Goal: Information Seeking & Learning: Learn about a topic

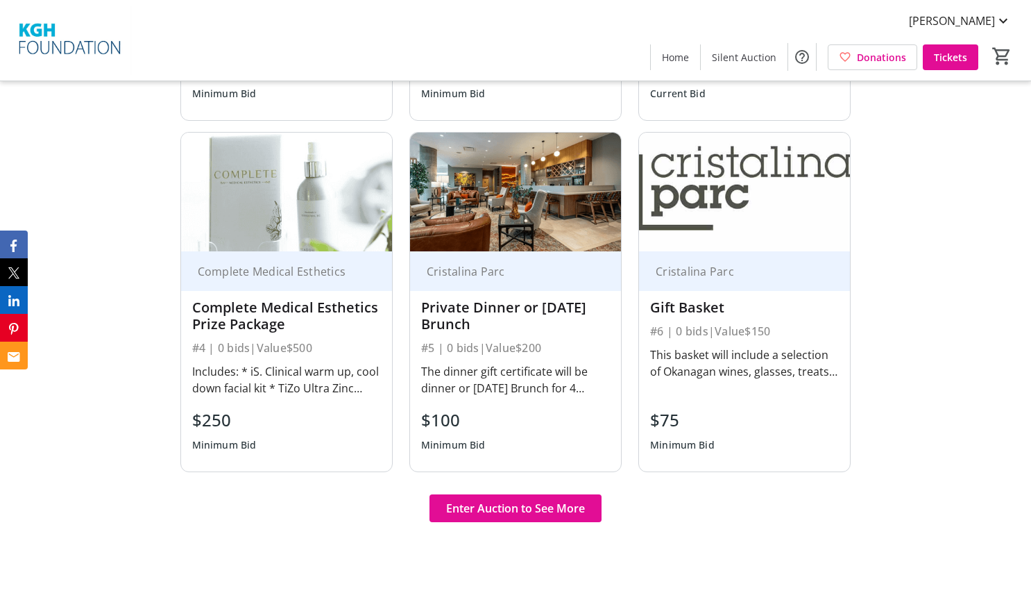
scroll to position [972, 0]
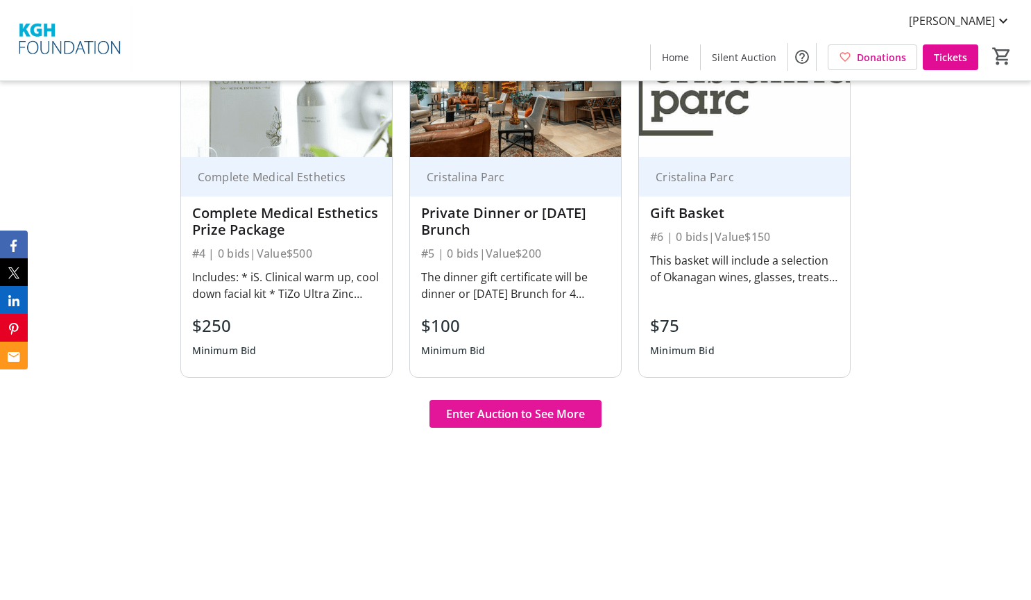
click at [514, 409] on span "Enter Auction to See More" at bounding box center [515, 413] width 139 height 17
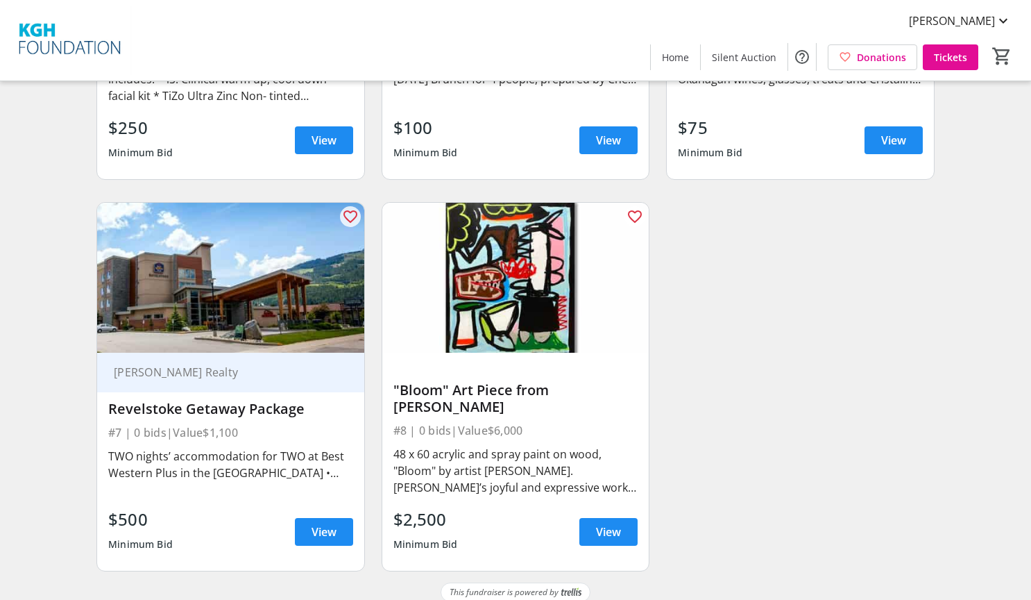
scroll to position [802, 0]
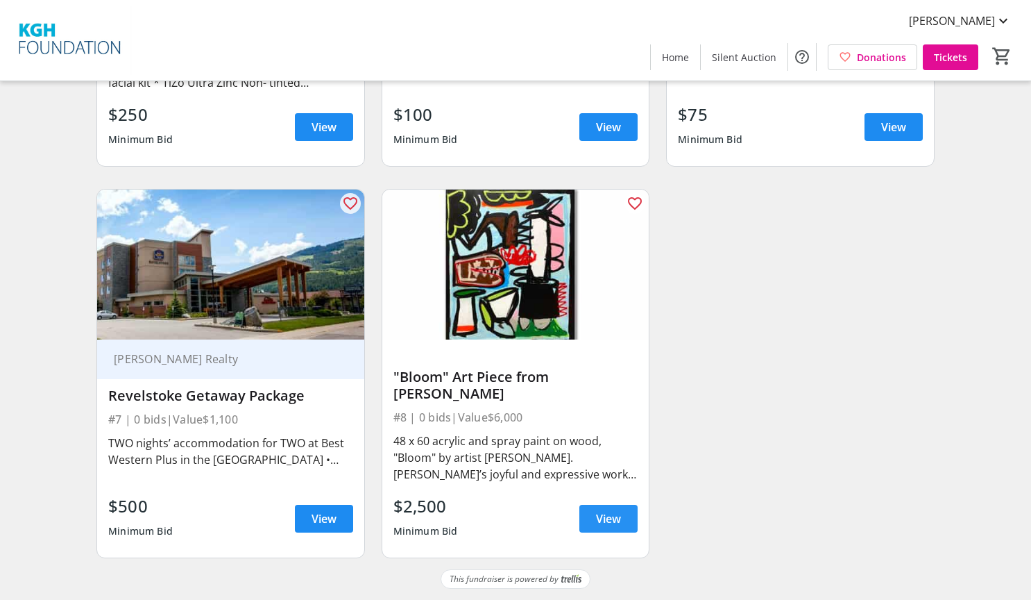
click at [594, 523] on span at bounding box center [609, 518] width 58 height 33
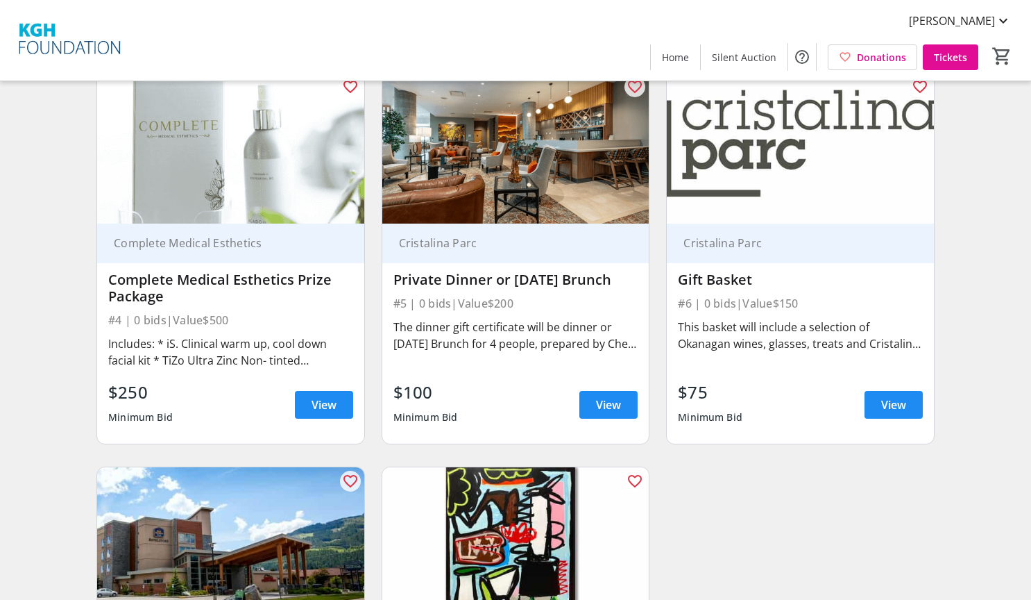
scroll to position [733, 0]
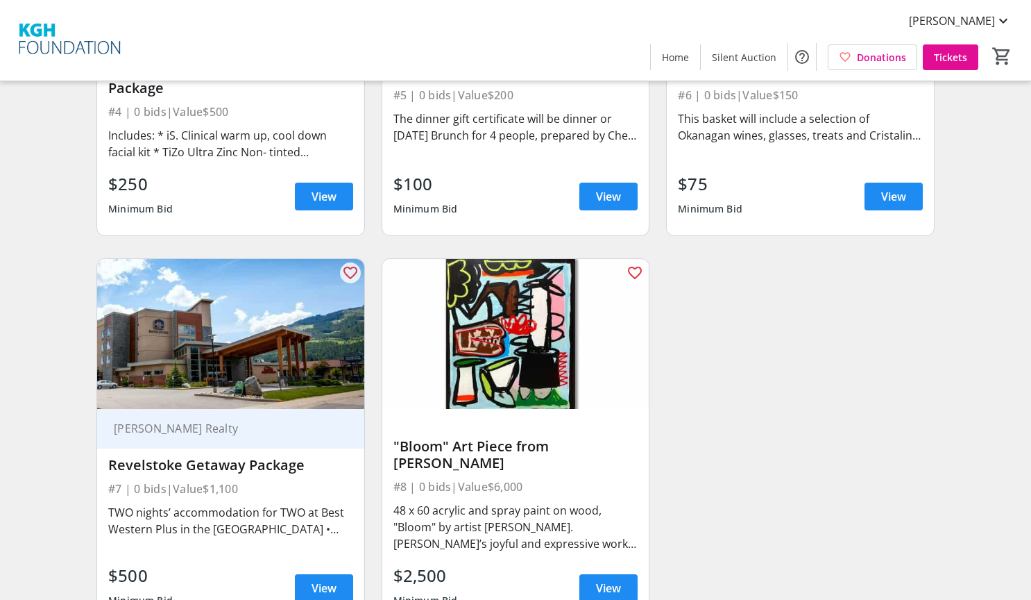
click at [80, 421] on div "Search Filter timer_outline Ends in 2d 8h 11m 40s All Items Beauty Experiences …" at bounding box center [516, 10] width 1026 height 1257
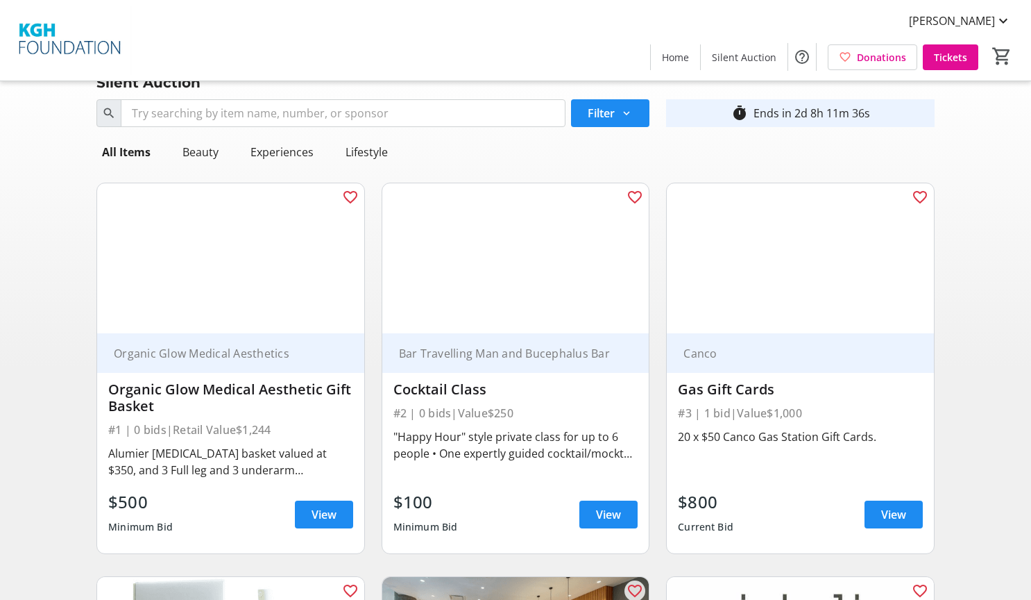
scroll to position [0, 0]
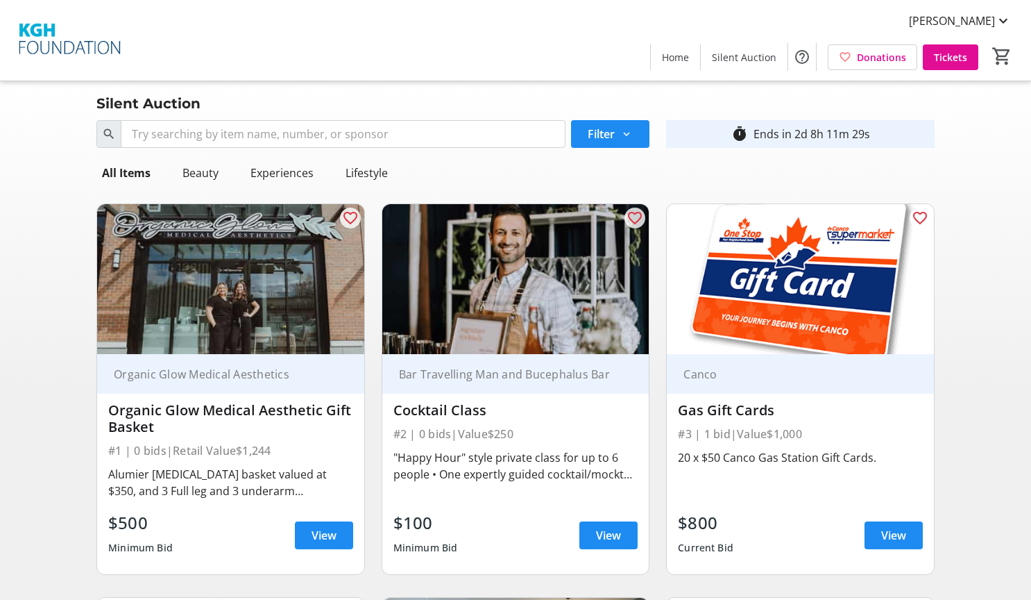
click at [430, 63] on div "Arden Poulin Home Silent Auction Donations Tickets 0" at bounding box center [515, 40] width 1031 height 81
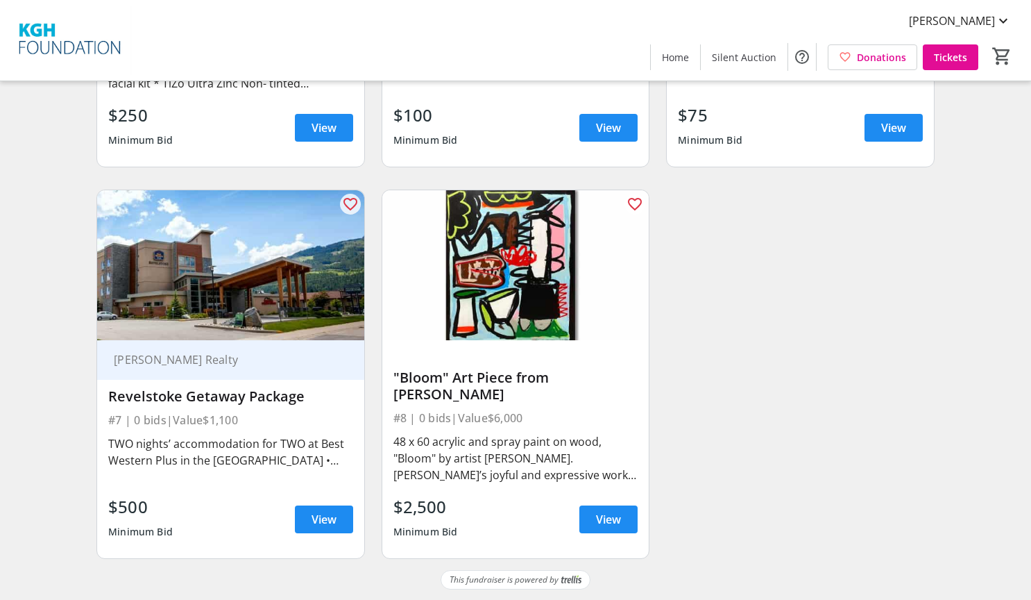
scroll to position [802, 0]
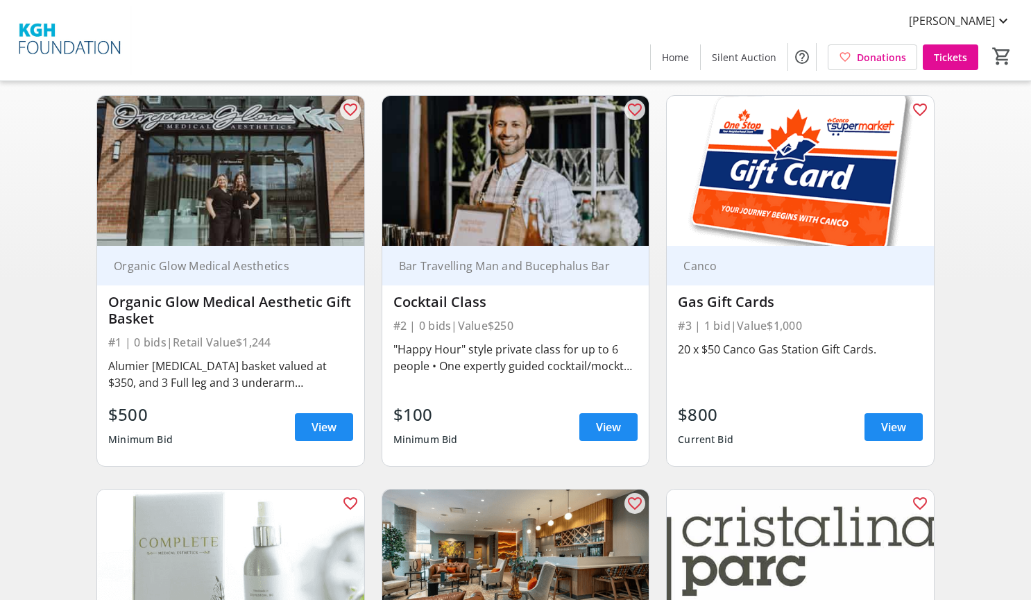
scroll to position [178, 0]
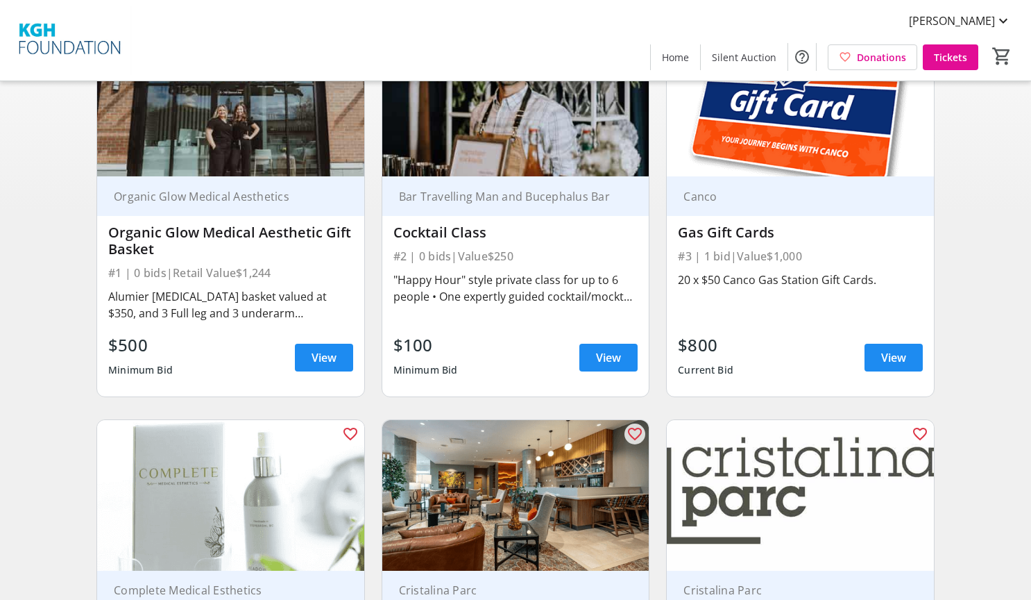
click at [50, 332] on div "Search Filter timer_outline Ends in 2d 8h 10m 54s All Items Beauty Experiences …" at bounding box center [516, 565] width 1026 height 1257
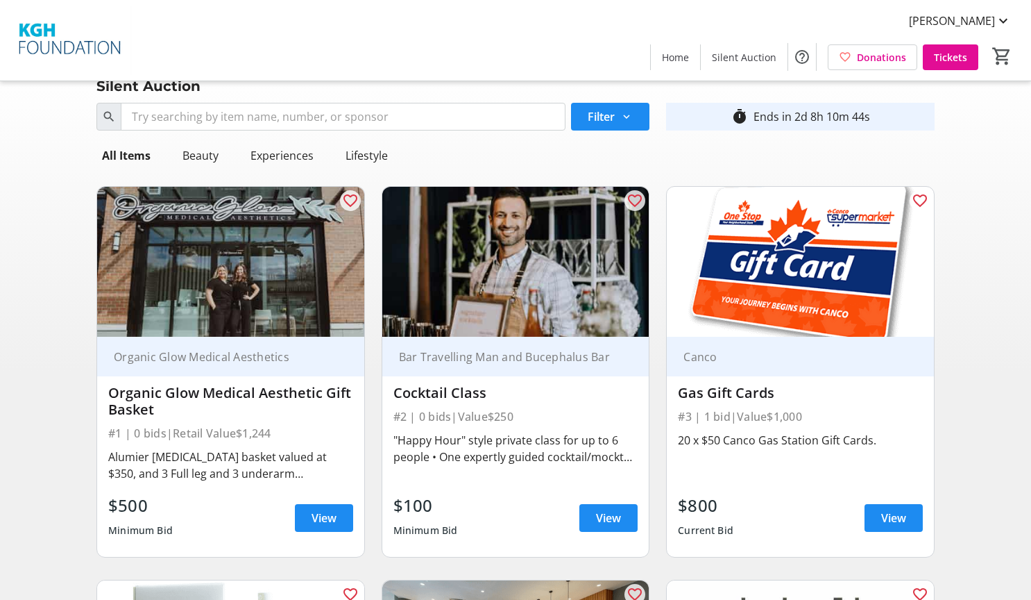
scroll to position [0, 0]
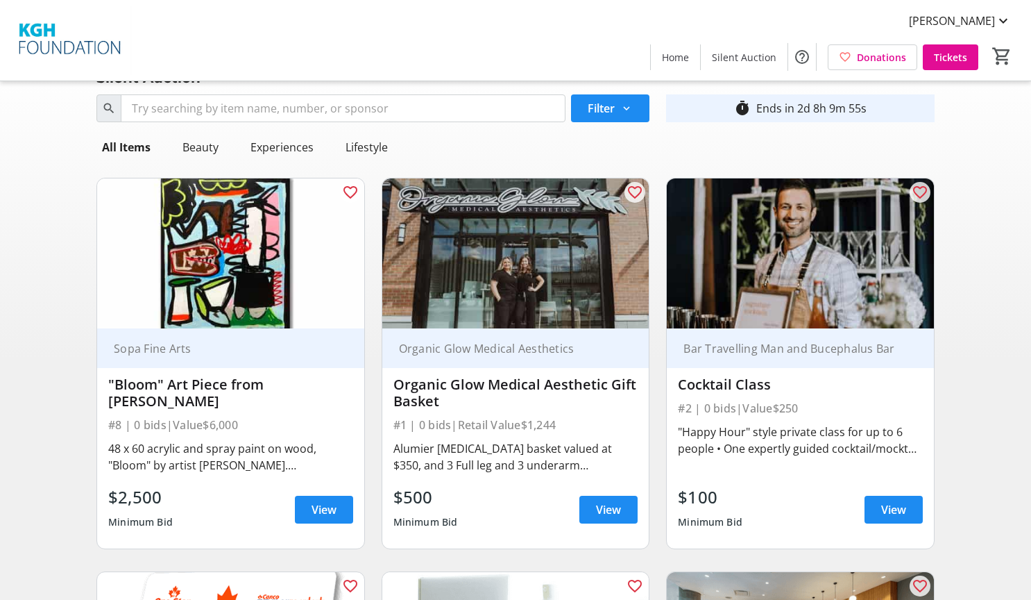
scroll to position [24, 0]
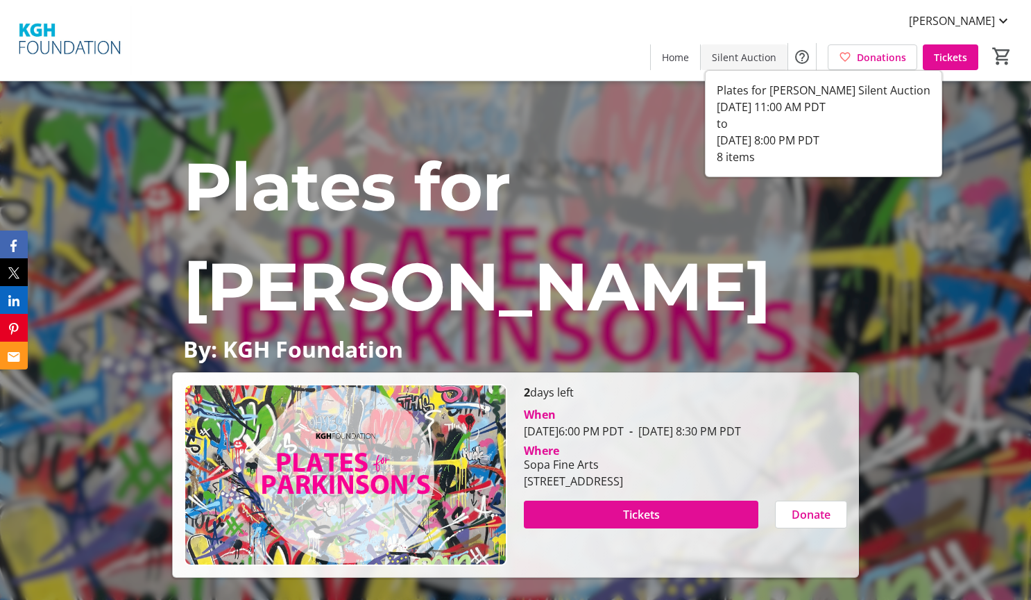
click at [738, 52] on span "Silent Auction" at bounding box center [744, 57] width 65 height 15
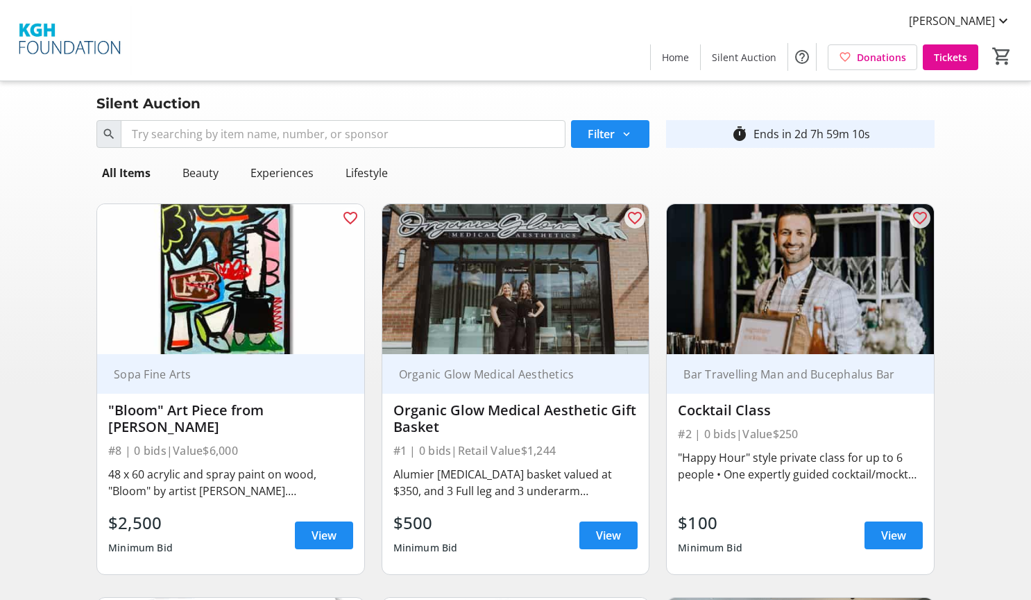
click at [495, 412] on div "Organic Glow Medical Aesthetic Gift Basket" at bounding box center [516, 418] width 245 height 33
click at [593, 537] on span at bounding box center [609, 534] width 58 height 33
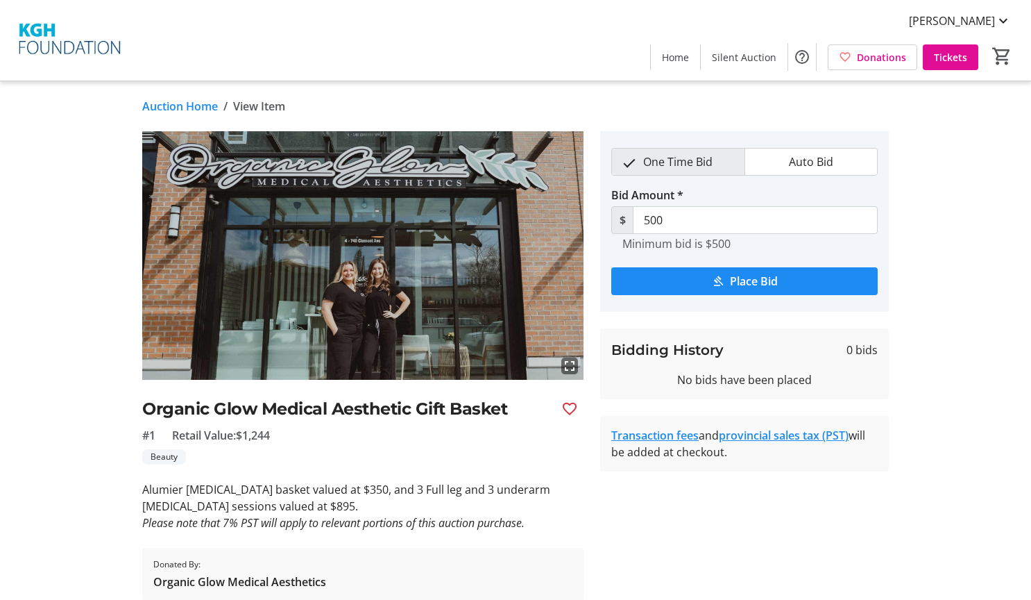
scroll to position [53, 0]
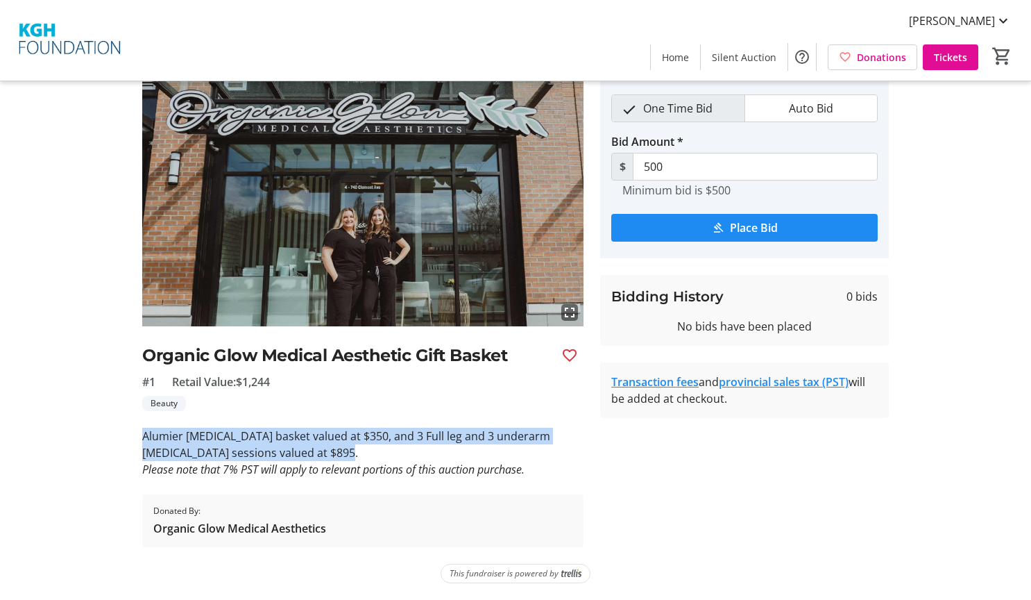
drag, startPoint x: 321, startPoint y: 453, endPoint x: 143, endPoint y: 437, distance: 178.5
click at [143, 437] on p "Alumier Skin care basket valued at $350, and 3 Full leg and 3 underarm laser ha…" at bounding box center [362, 444] width 441 height 33
drag, startPoint x: 143, startPoint y: 437, endPoint x: 186, endPoint y: 441, distance: 43.3
copy p "Alumier Skin care basket valued at $350, and 3 Full leg and 3 underarm laser ha…"
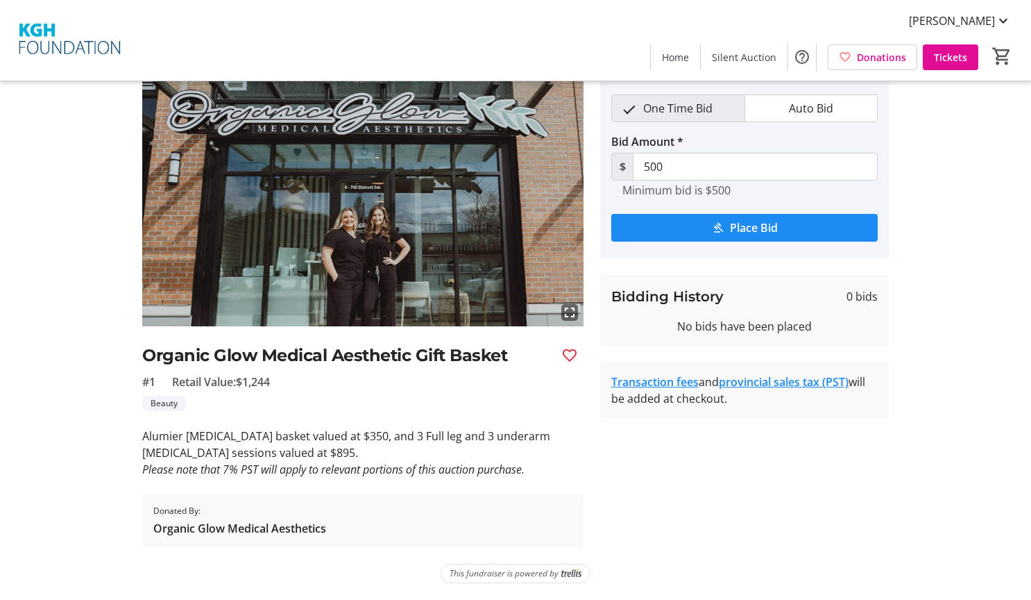
click at [316, 403] on div "Beauty" at bounding box center [362, 403] width 441 height 15
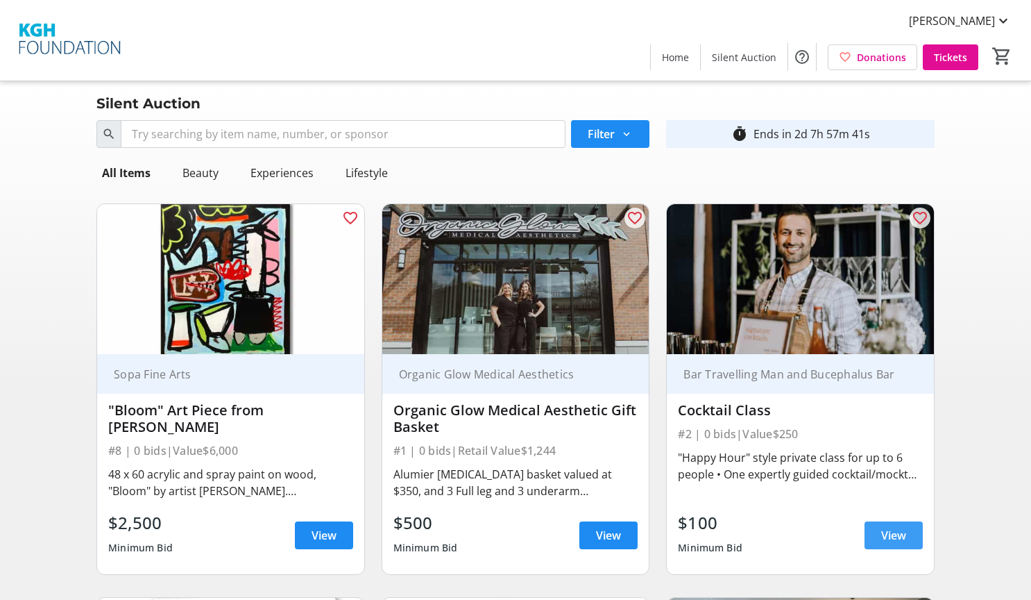
click at [877, 533] on span at bounding box center [894, 534] width 58 height 33
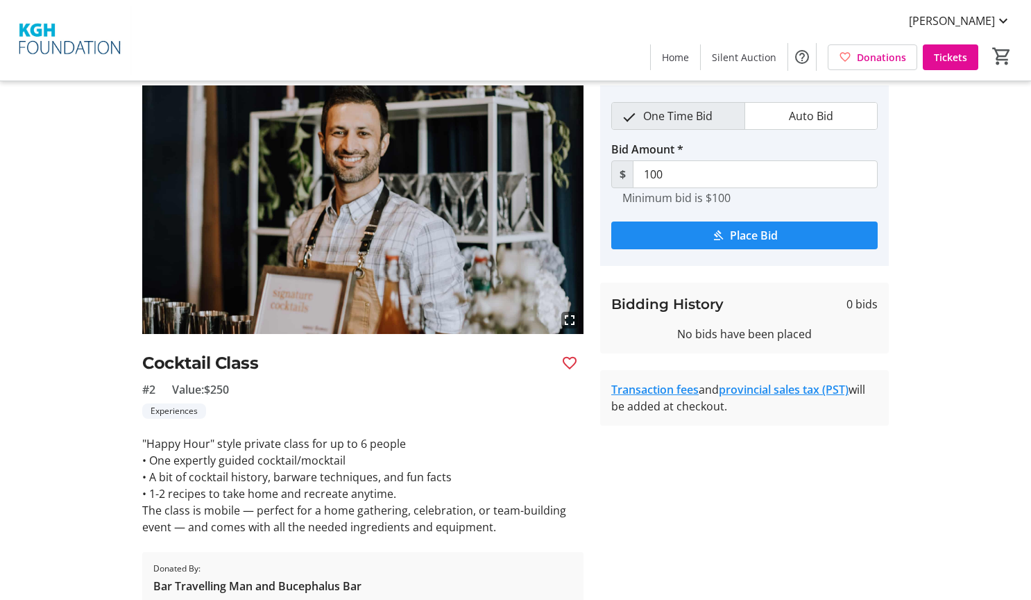
scroll to position [103, 0]
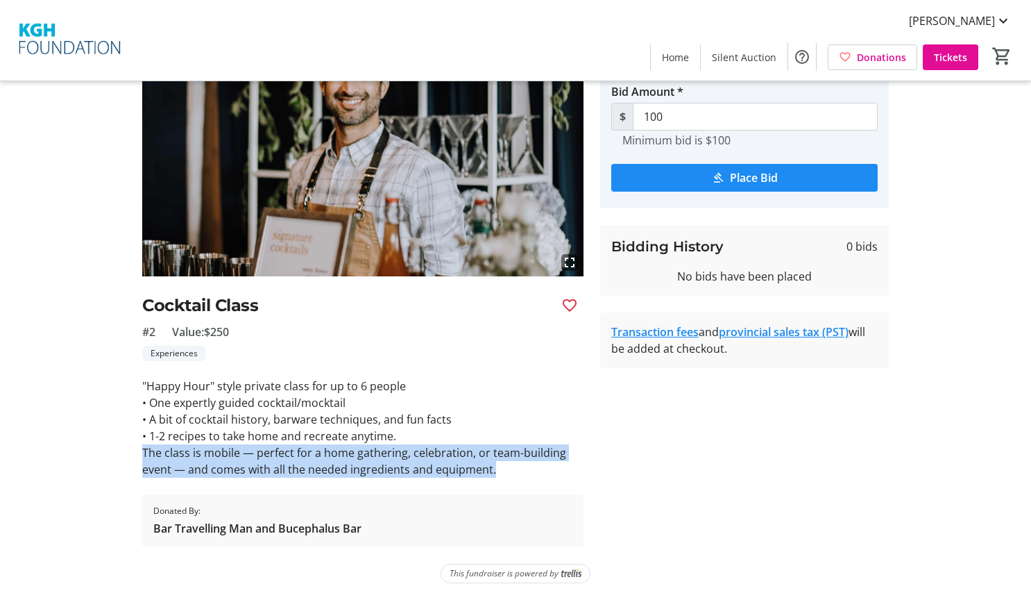
drag, startPoint x: 496, startPoint y: 468, endPoint x: 145, endPoint y: 454, distance: 350.8
click at [145, 454] on p "The class is mobile — perfect for a home gathering, celebration, or team-buildi…" at bounding box center [362, 460] width 441 height 33
drag, startPoint x: 145, startPoint y: 454, endPoint x: 153, endPoint y: 460, distance: 10.4
copy p "The class is mobile — perfect for a home gathering, celebration, or team-buildi…"
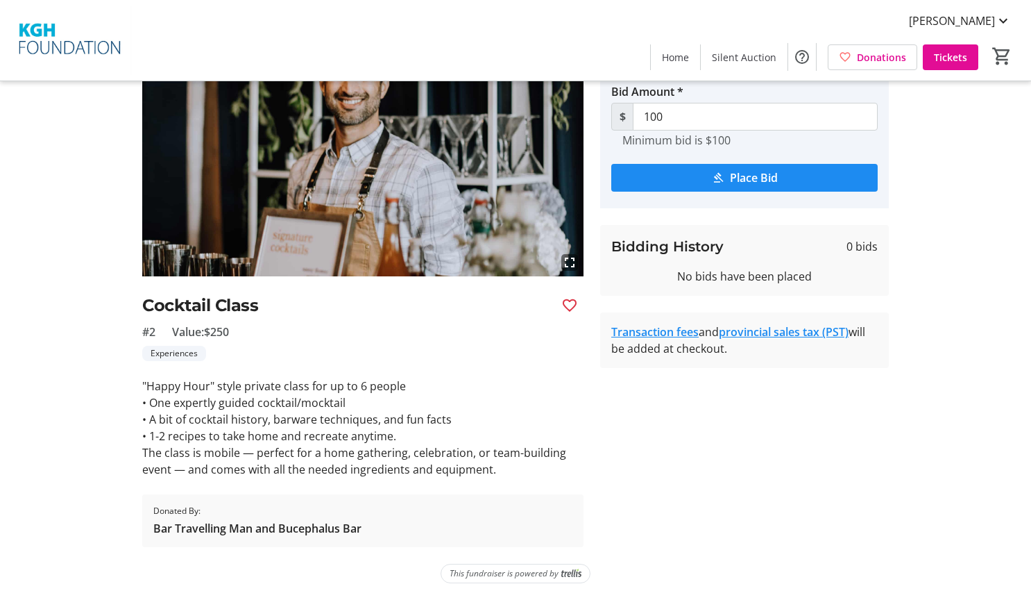
click at [491, 414] on p "• A bit of cocktail history, barware techniques, and fun facts" at bounding box center [362, 419] width 441 height 17
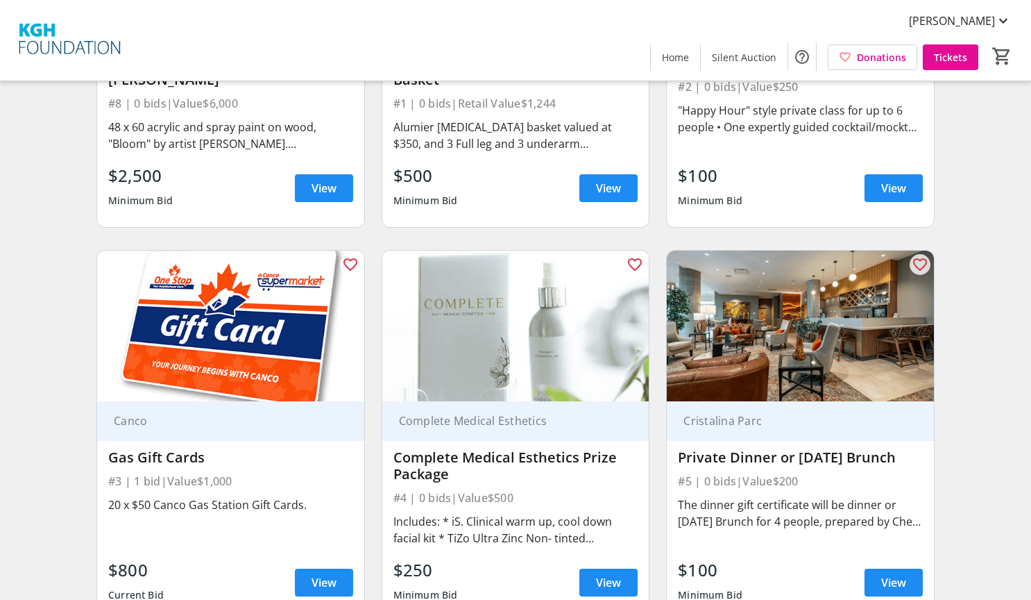
scroll to position [416, 0]
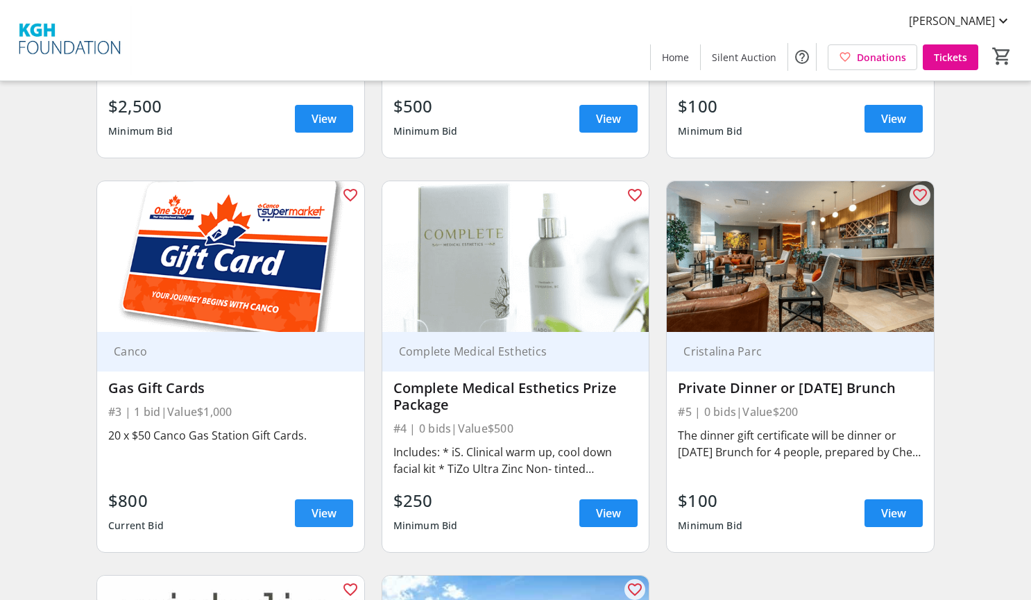
click at [305, 509] on span at bounding box center [324, 512] width 58 height 33
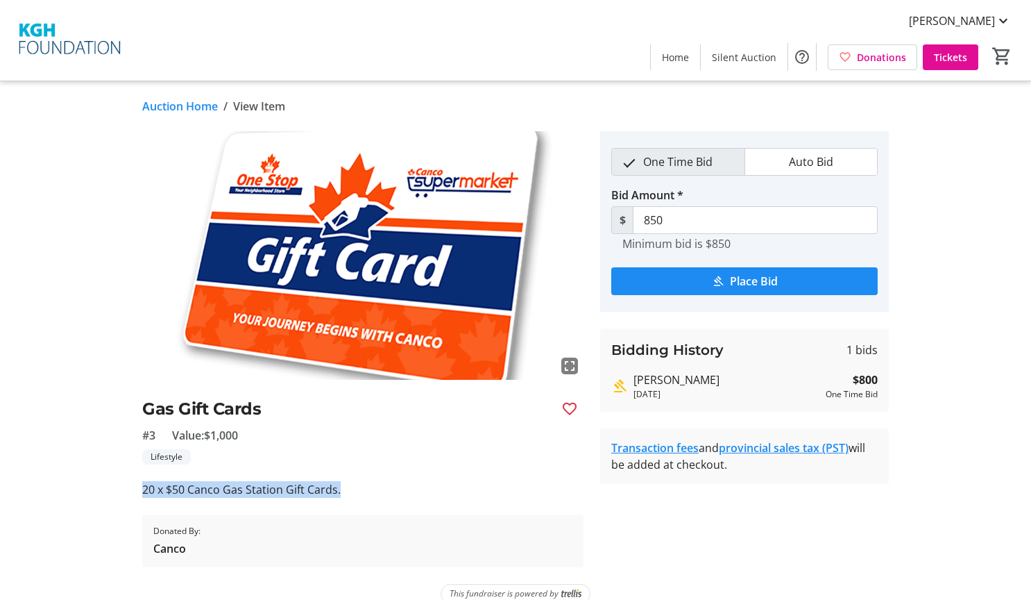
drag, startPoint x: 310, startPoint y: 492, endPoint x: 145, endPoint y: 493, distance: 165.2
click at [145, 493] on p "20 x $50 Canco Gas Station Gift Cards." at bounding box center [362, 489] width 441 height 17
copy p "20 x $50 Canco Gas Station Gift Cards."
click at [380, 462] on div "Lifestyle" at bounding box center [362, 456] width 441 height 15
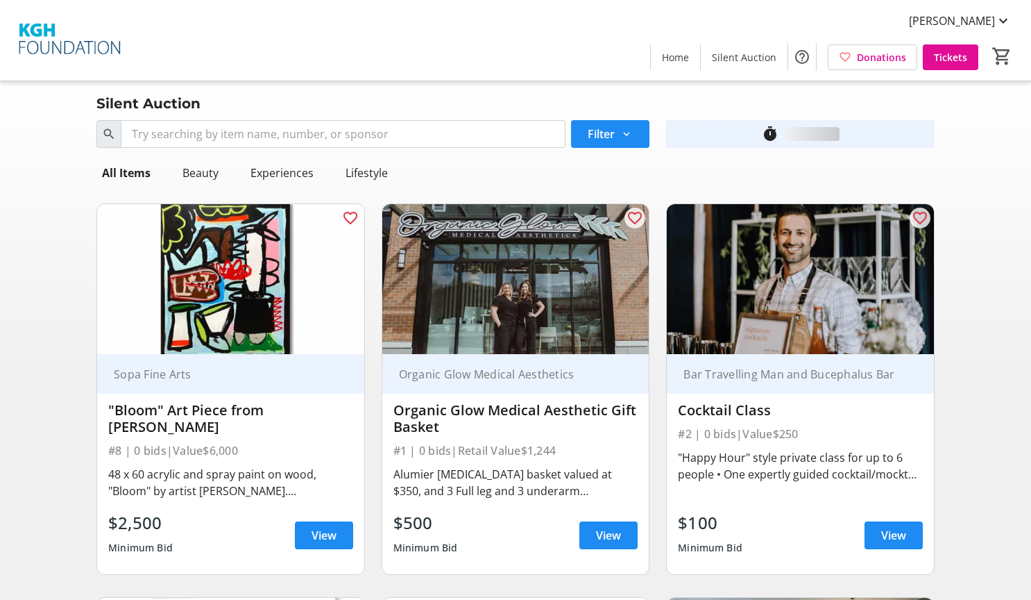
scroll to position [416, 0]
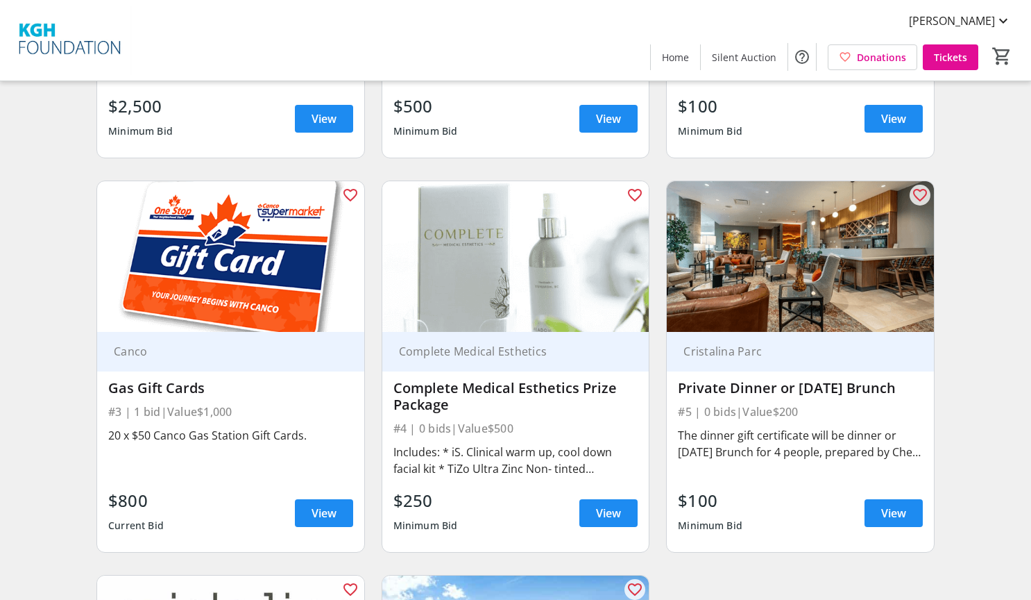
click at [455, 405] on div "Complete Medical Esthetics Prize Package" at bounding box center [516, 396] width 245 height 33
drag, startPoint x: 453, startPoint y: 405, endPoint x: 398, endPoint y: 393, distance: 56.1
click at [398, 393] on div "Complete Medical Esthetics Prize Package" at bounding box center [516, 396] width 245 height 33
copy div "Complete Medical Esthetics Prize Package"
click at [466, 407] on div "Complete Medical Esthetics Prize Package" at bounding box center [516, 396] width 245 height 33
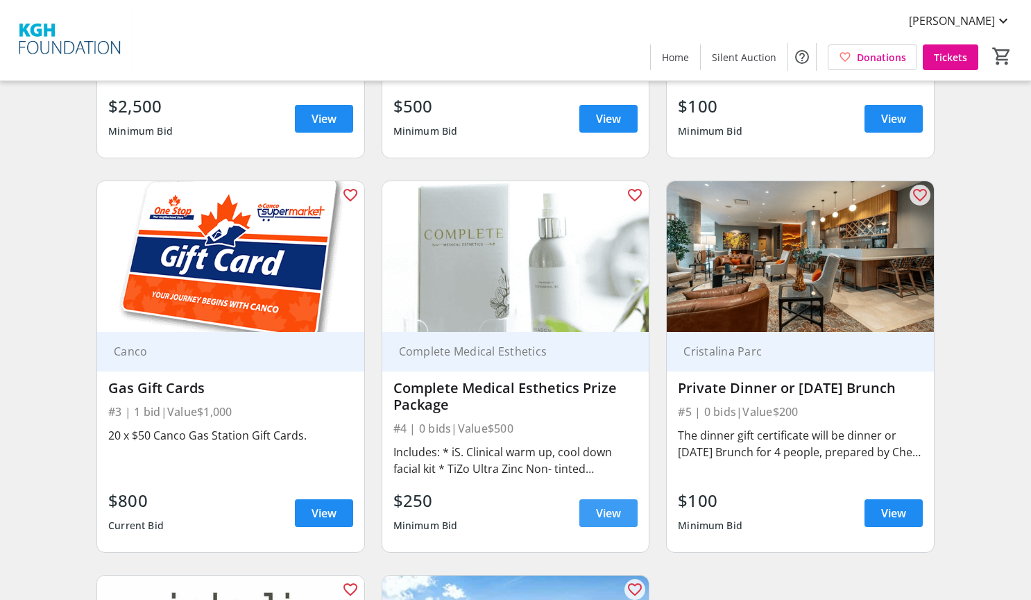
click at [605, 515] on span "View" at bounding box center [608, 513] width 25 height 17
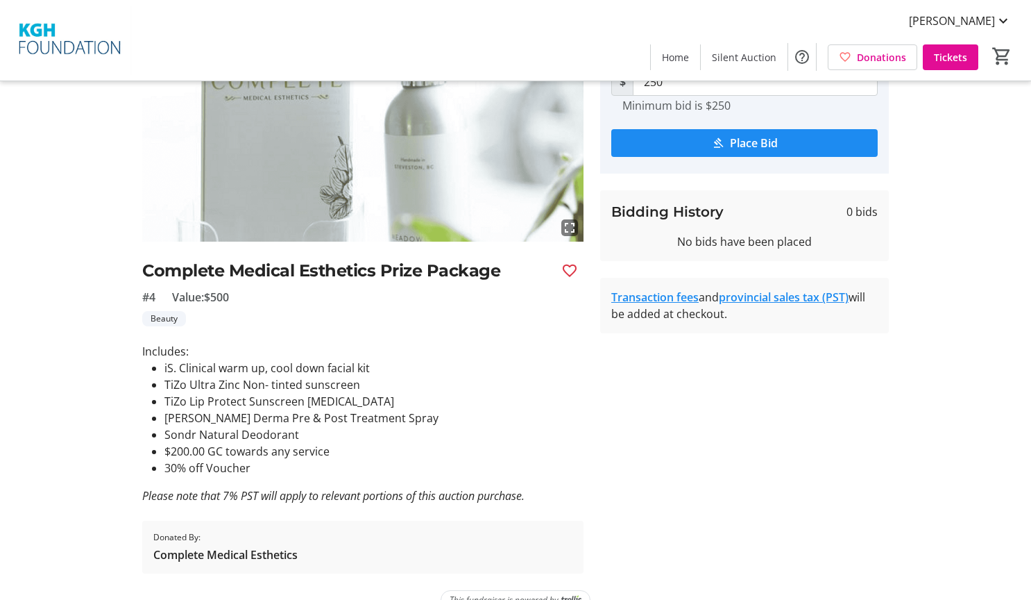
scroll to position [139, 0]
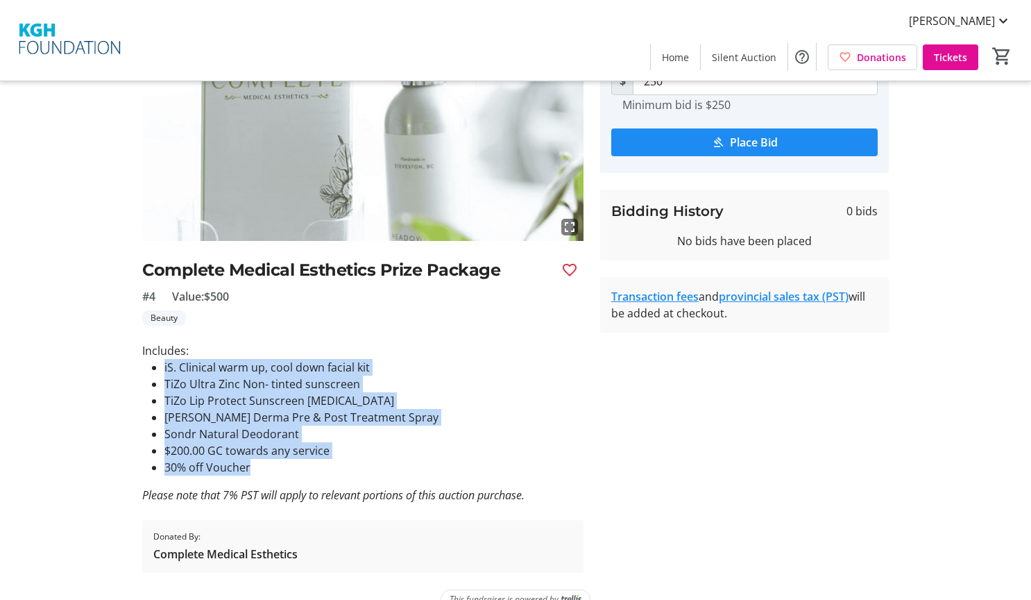
drag, startPoint x: 253, startPoint y: 466, endPoint x: 149, endPoint y: 369, distance: 142.4
click at [149, 369] on ul "iS. Clinical warm up, cool down facial kit TiZo Ultra Zinc Non- tinted sunscree…" at bounding box center [362, 417] width 441 height 117
drag, startPoint x: 149, startPoint y: 369, endPoint x: 198, endPoint y: 394, distance: 54.3
copy ul "iS. Clinical warm up, cool down facial kit TiZo Ultra Zinc Non- tinted sunscree…"
click at [399, 455] on li "$200.00 GC towards any service" at bounding box center [373, 450] width 419 height 17
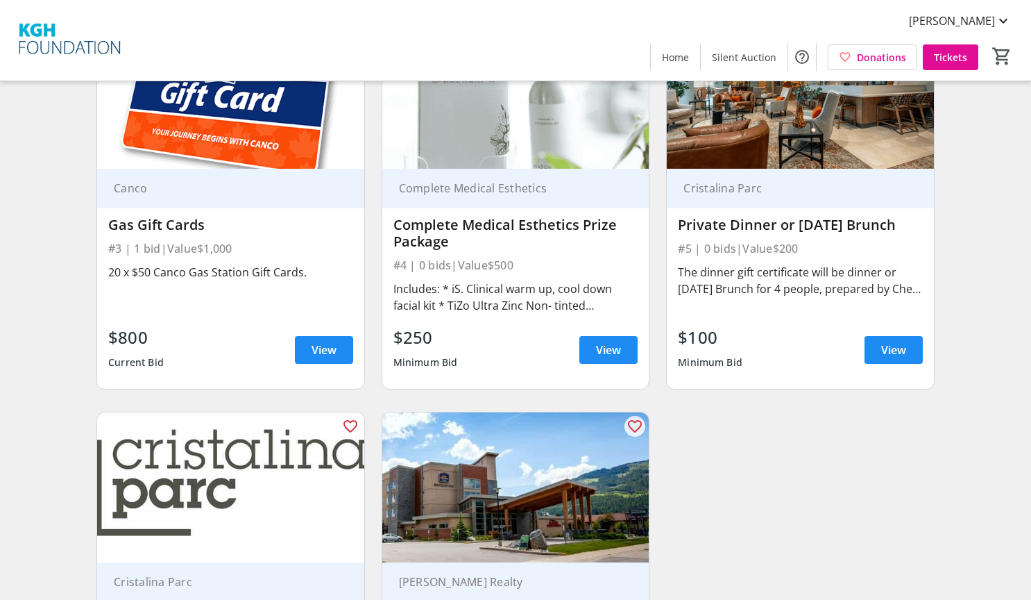
scroll to position [555, 0]
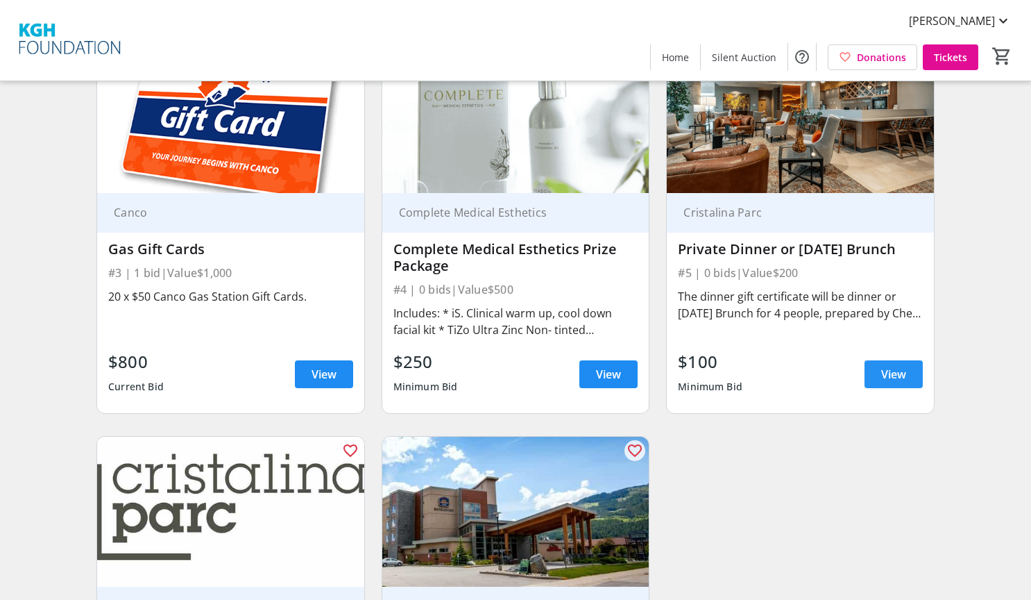
click at [895, 377] on span "View" at bounding box center [893, 374] width 25 height 17
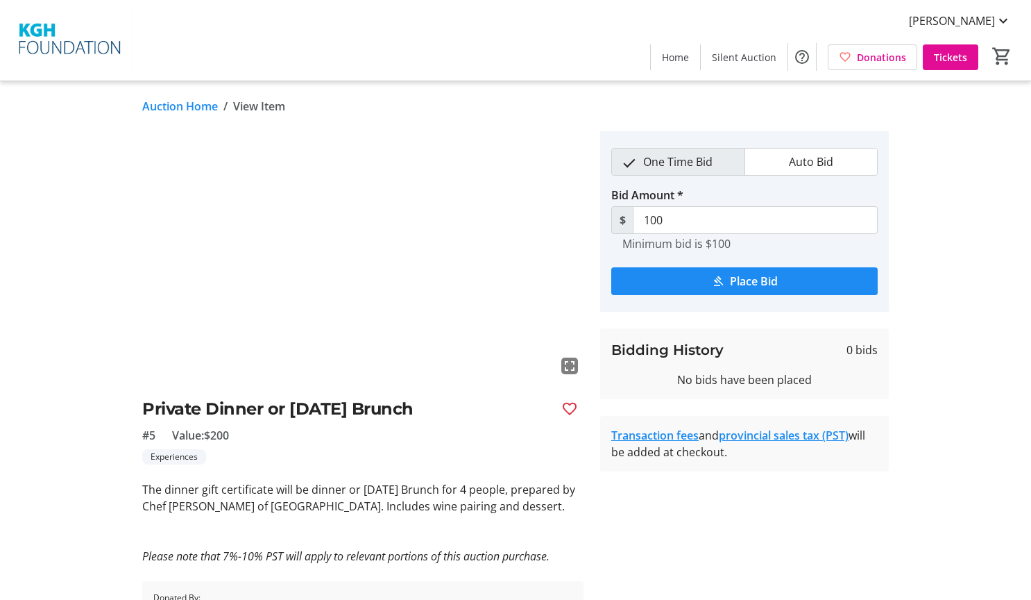
scroll to position [69, 0]
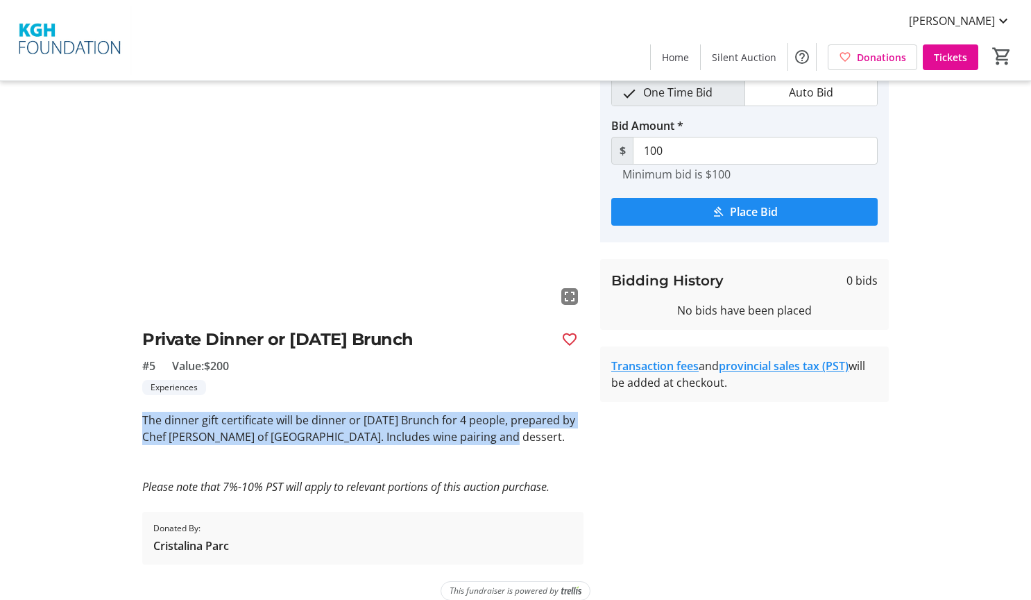
drag, startPoint x: 478, startPoint y: 437, endPoint x: 144, endPoint y: 424, distance: 334.8
click at [144, 424] on p "The dinner gift certificate will be dinner or Sunday Brunch for 4 people, prepa…" at bounding box center [362, 428] width 441 height 33
drag, startPoint x: 144, startPoint y: 424, endPoint x: 178, endPoint y: 428, distance: 35.0
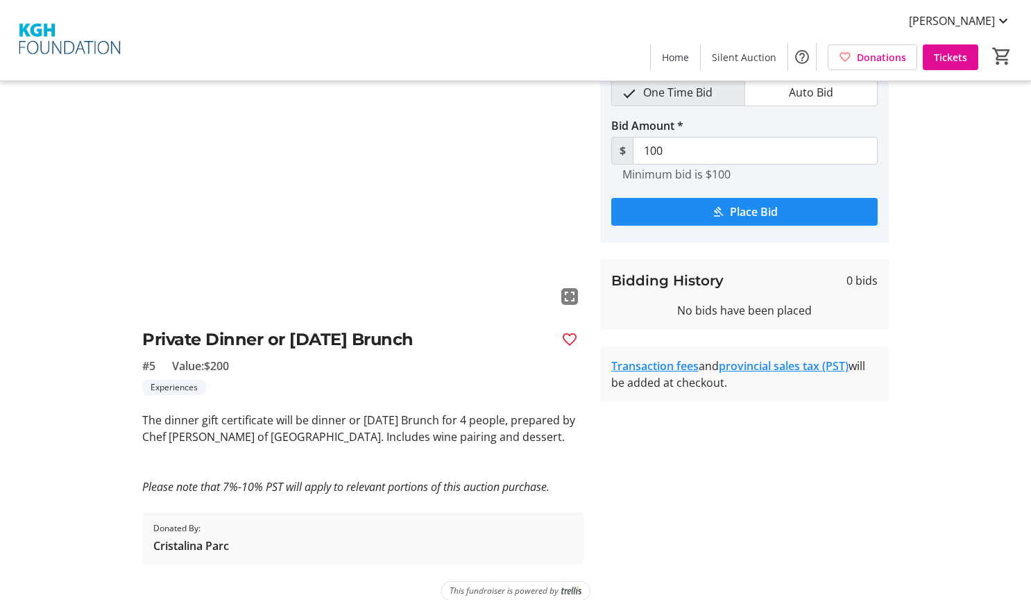
click at [323, 457] on p at bounding box center [362, 453] width 441 height 17
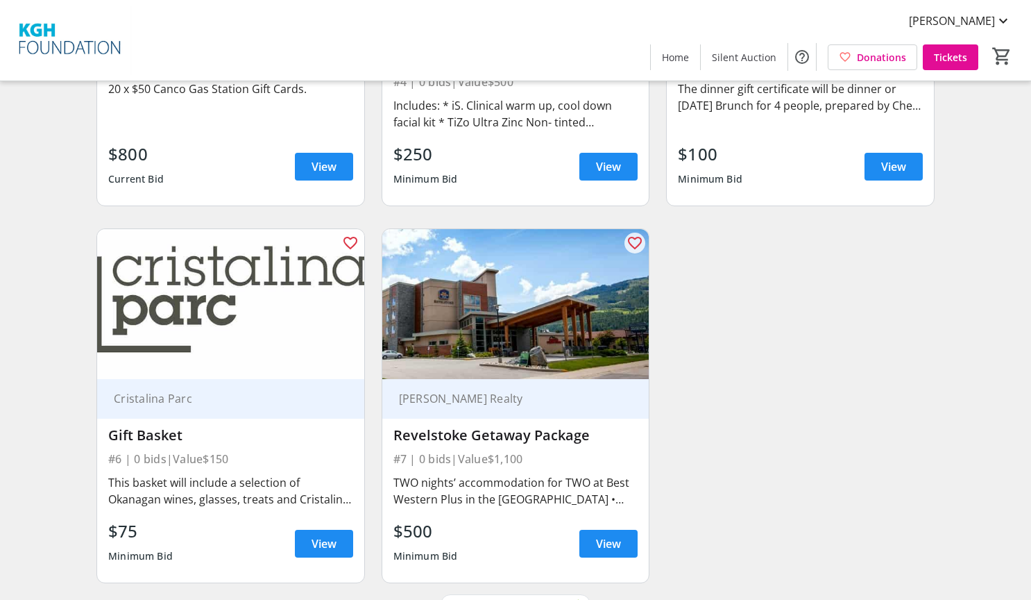
scroll to position [763, 0]
click at [310, 540] on span at bounding box center [324, 542] width 58 height 33
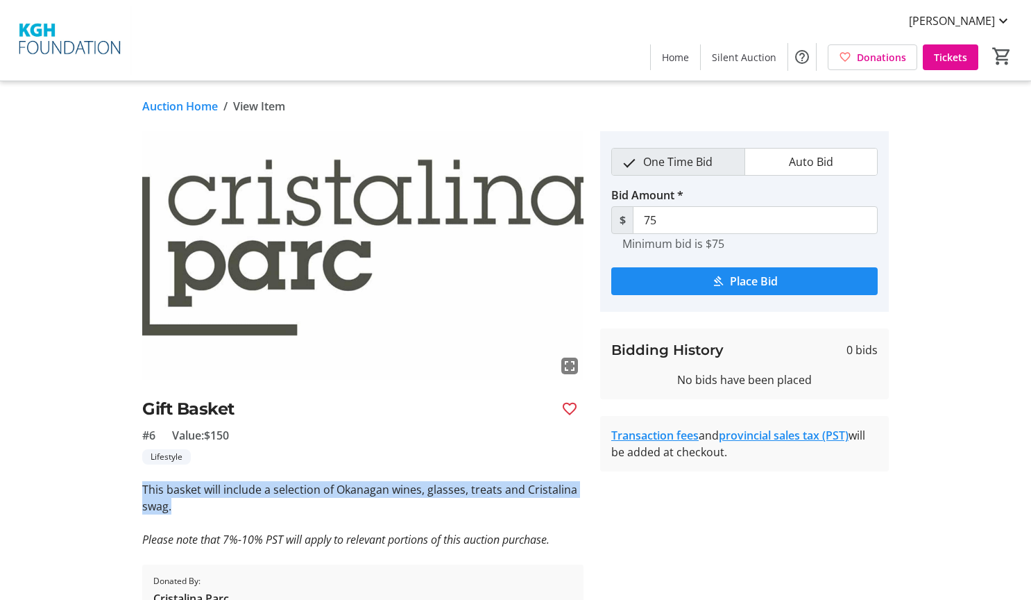
drag, startPoint x: 173, startPoint y: 504, endPoint x: 143, endPoint y: 493, distance: 31.8
click at [143, 493] on p "This basket will include a selection of Okanagan wines, glasses, treats and Cri…" at bounding box center [362, 497] width 441 height 33
drag, startPoint x: 143, startPoint y: 493, endPoint x: 154, endPoint y: 496, distance: 11.6
copy p "This basket will include a selection of Okanagan wines, glasses, treats and Cri…"
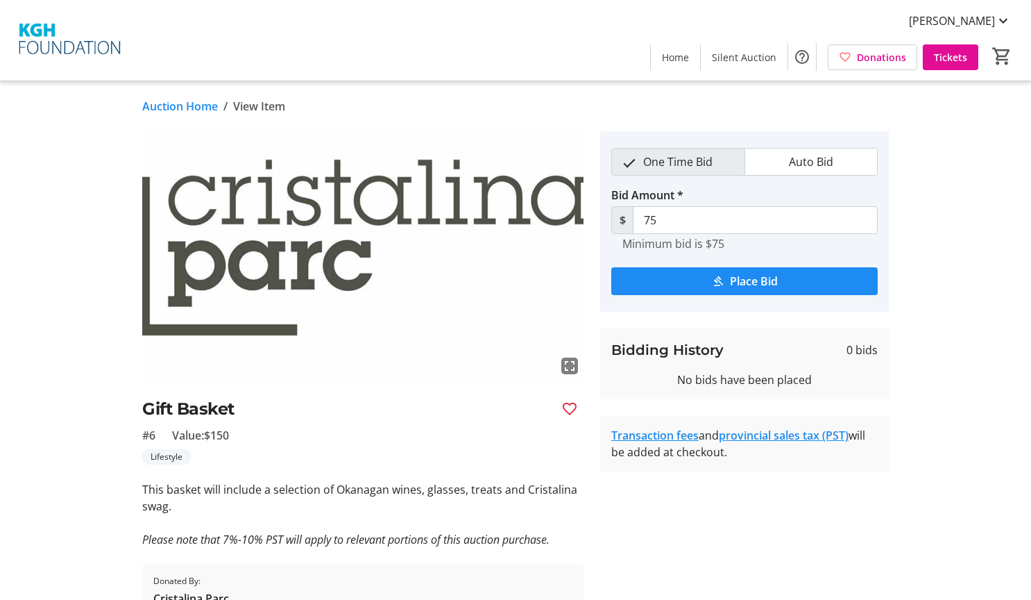
click at [353, 449] on div "Lifestyle" at bounding box center [362, 456] width 441 height 15
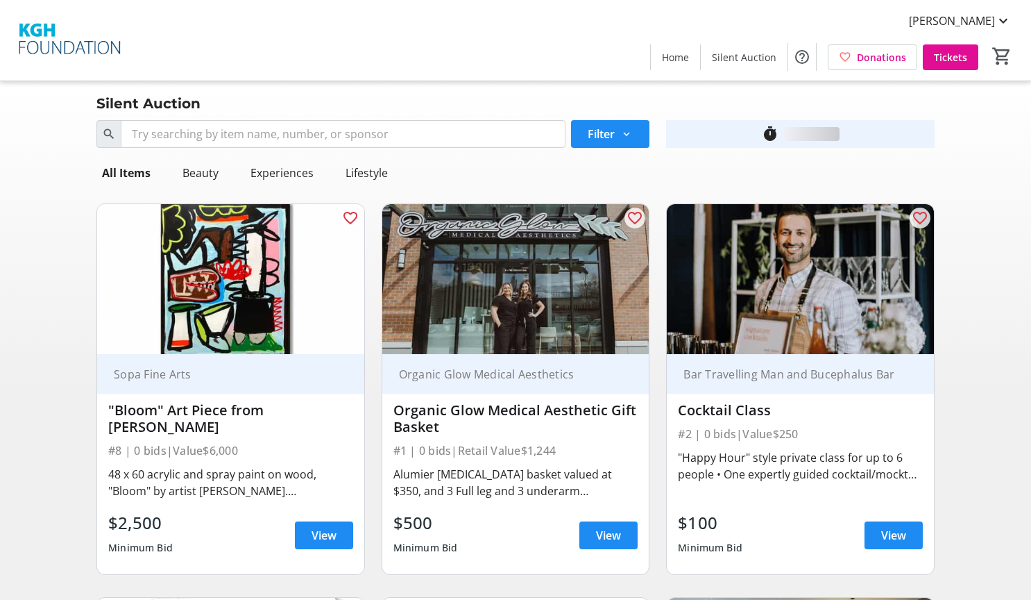
scroll to position [763, 0]
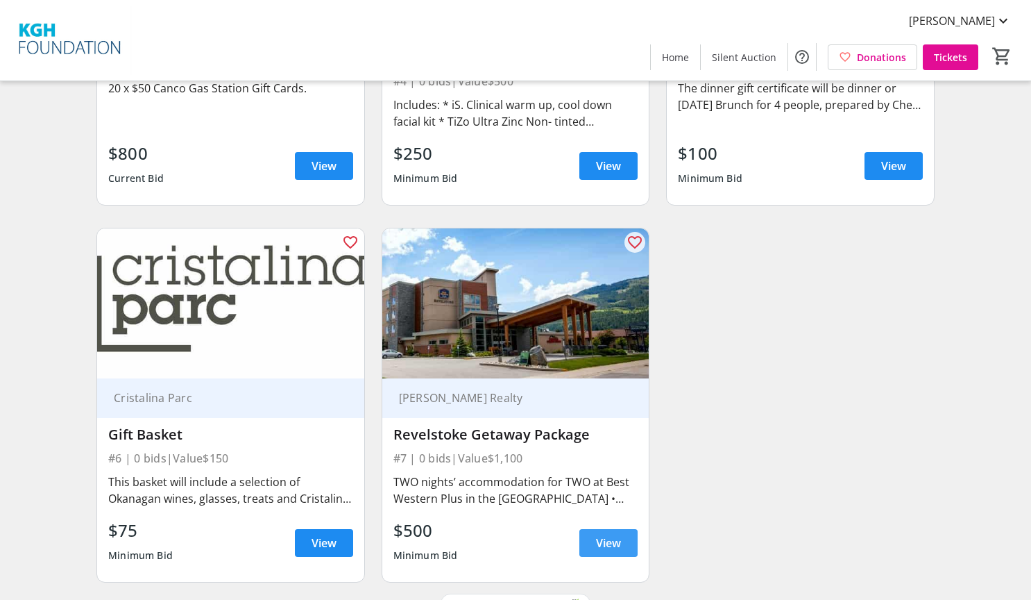
click at [590, 543] on span at bounding box center [609, 542] width 58 height 33
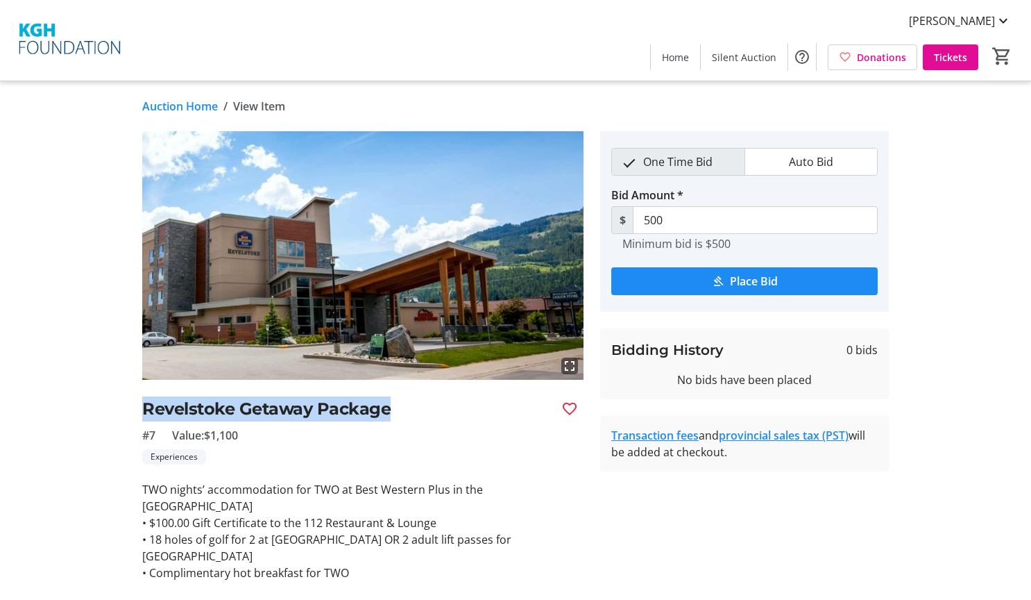
drag, startPoint x: 384, startPoint y: 409, endPoint x: 144, endPoint y: 401, distance: 241.0
click at [144, 401] on h2 "Revelstoke Getaway Package" at bounding box center [346, 408] width 408 height 25
drag, startPoint x: 144, startPoint y: 401, endPoint x: 159, endPoint y: 404, distance: 15.5
copy h2 "Revelstoke Getaway Package"
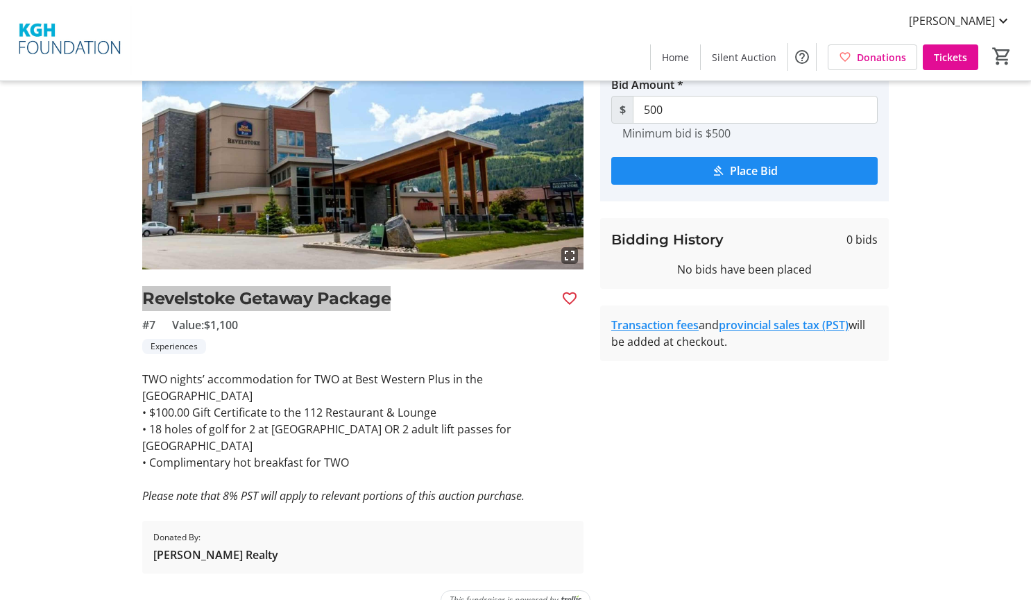
scroll to position [120, 0]
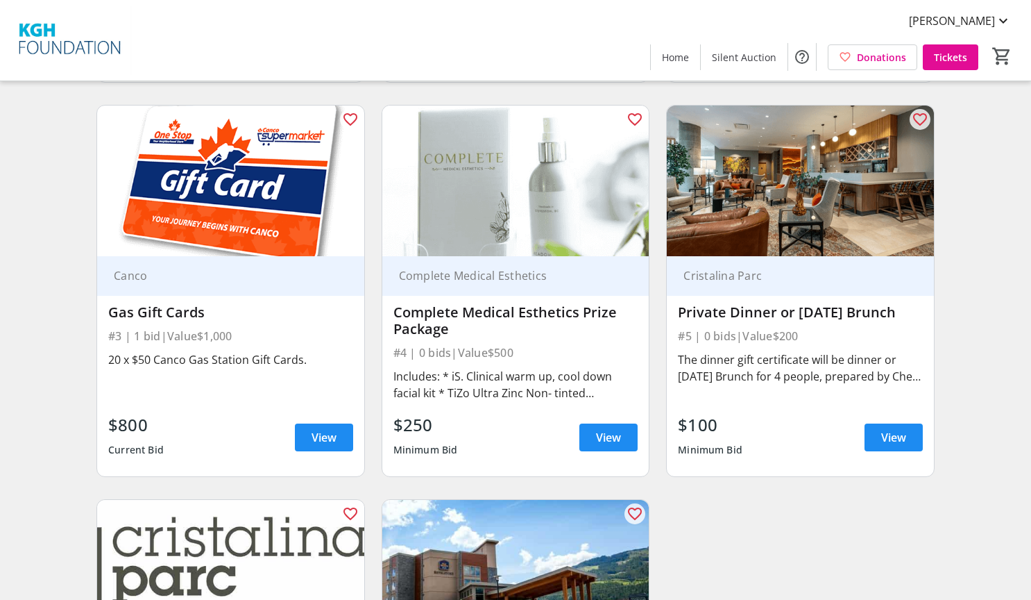
scroll to position [486, 0]
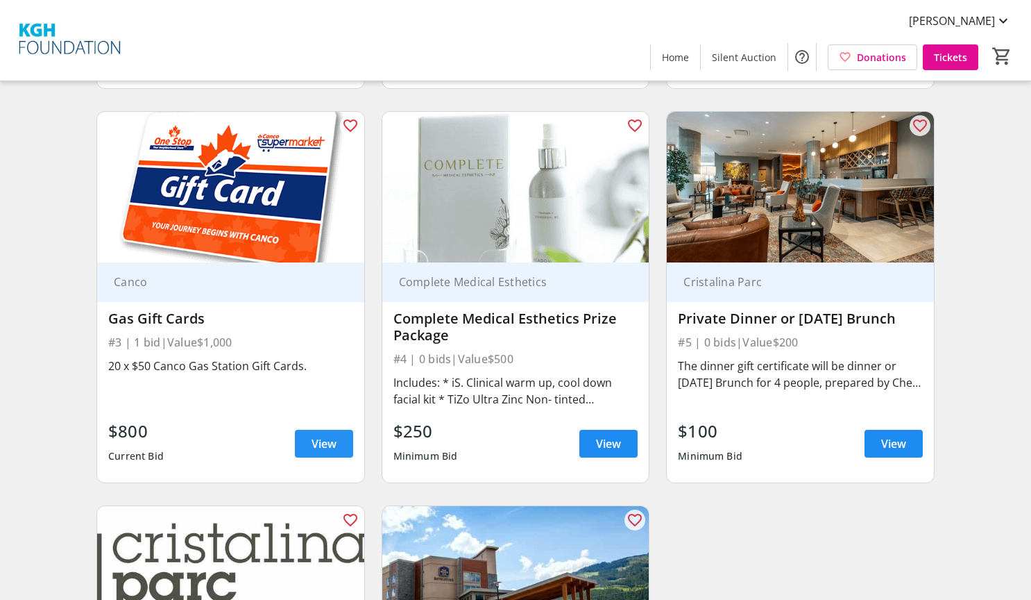
click at [312, 441] on span "View" at bounding box center [324, 443] width 25 height 17
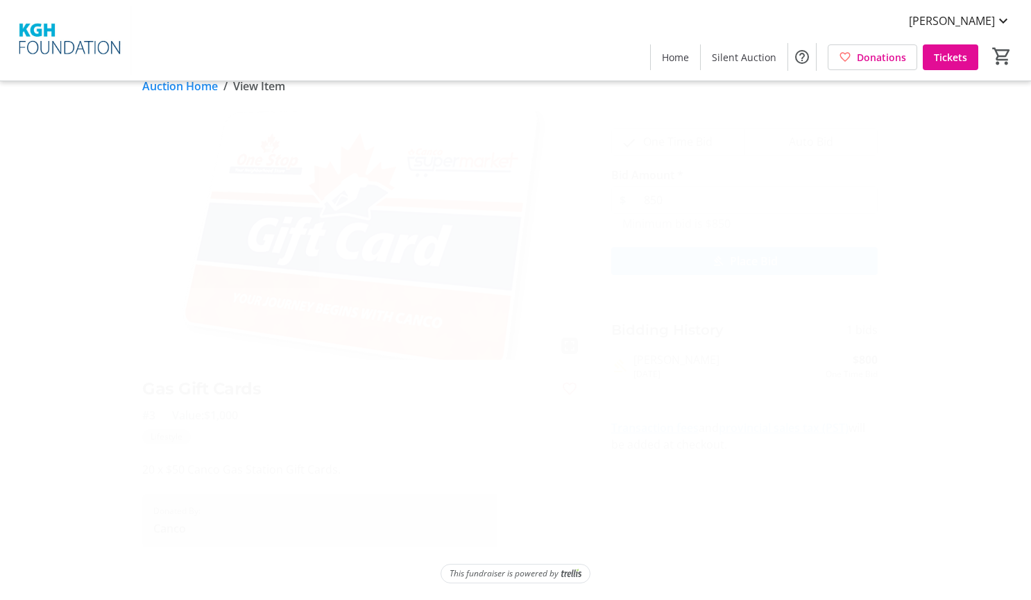
scroll to position [20, 0]
